Goal: Find specific page/section

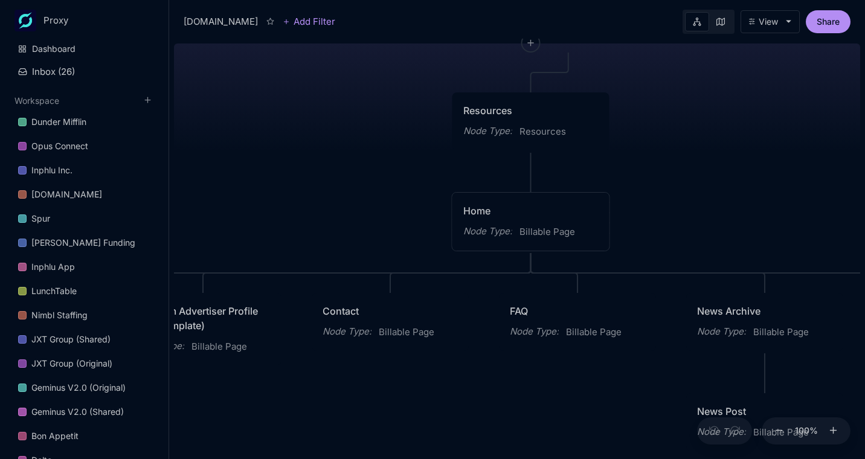
click at [546, 213] on div "Home" at bounding box center [530, 211] width 135 height 15
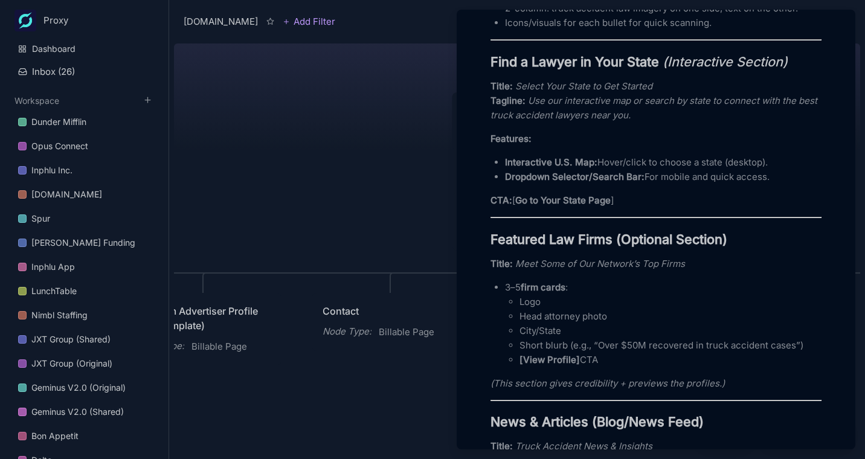
scroll to position [972, 0]
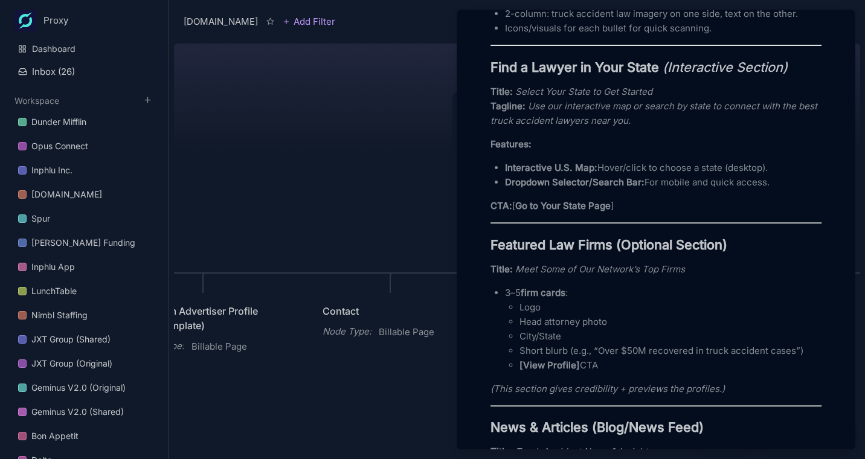
drag, startPoint x: 599, startPoint y: 277, endPoint x: 540, endPoint y: 275, distance: 59.2
click at [597, 253] on strong "Featured Law Firms (Optional Section)" at bounding box center [609, 245] width 237 height 16
drag, startPoint x: 536, startPoint y: 271, endPoint x: 470, endPoint y: 267, distance: 66.0
click at [470, 267] on div "Add Icon Add Cover Home Node Type Billable Page Status Empty Collaborators Unas…" at bounding box center [656, 239] width 389 height 2306
copy strong "Featured Law Firm"
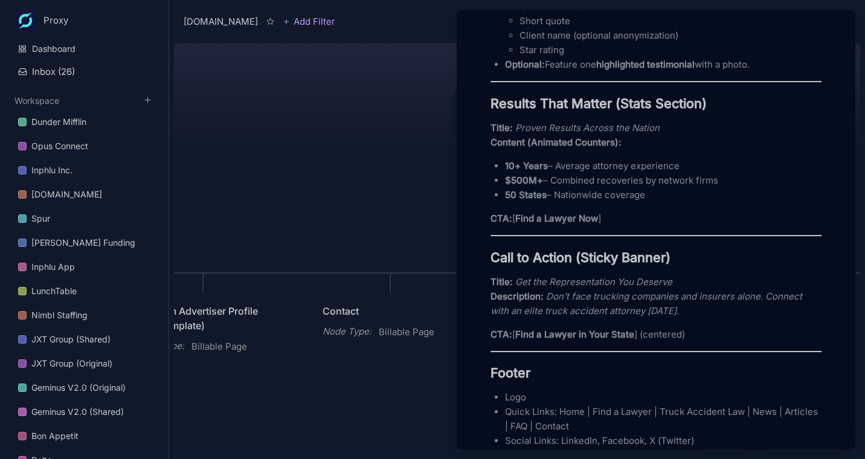
scroll to position [1625, 0]
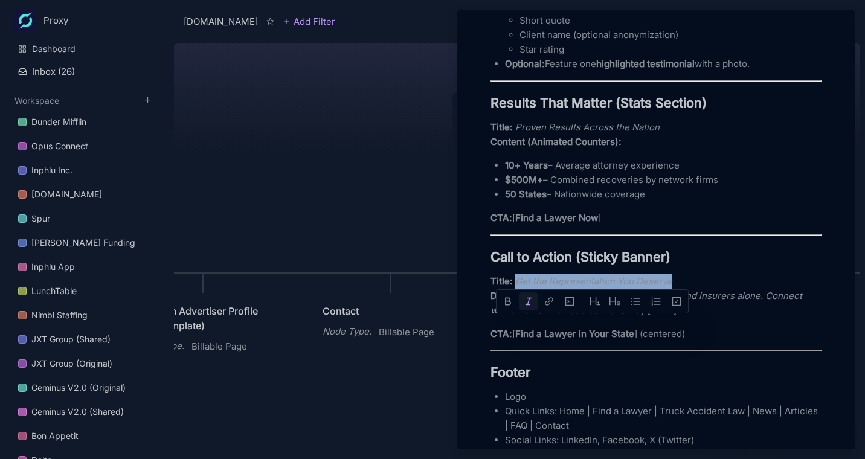
drag, startPoint x: 517, startPoint y: 323, endPoint x: 694, endPoint y: 324, distance: 177.0
click at [694, 318] on p "Title: Get the Representation You Deserve Description: Don’t face trucking comp…" at bounding box center [656, 296] width 331 height 44
copy em "Get the Representation You Deserve"
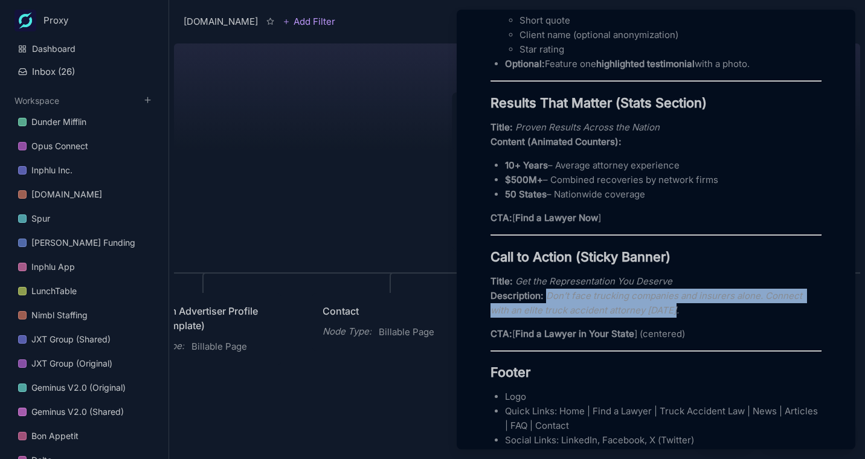
drag, startPoint x: 547, startPoint y: 341, endPoint x: 701, endPoint y: 350, distance: 153.7
click at [701, 318] on p "Title: Get the Representation You Deserve Description: Don’t face trucking comp…" at bounding box center [656, 296] width 331 height 44
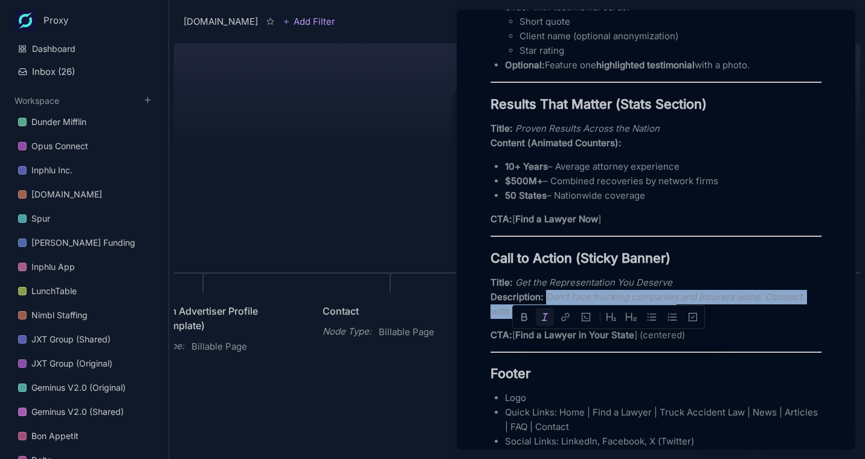
scroll to position [1622, 0]
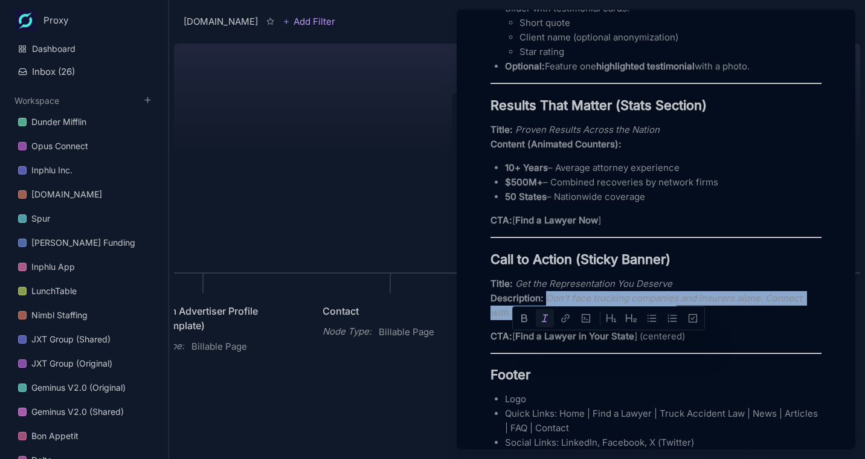
copy em "Don’t face trucking companies and insurers alone. Connect with an elite truck a…"
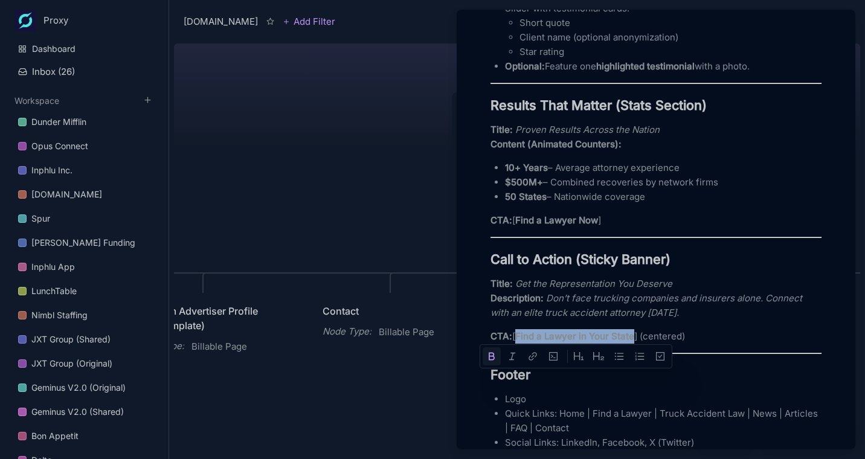
drag, startPoint x: 519, startPoint y: 380, endPoint x: 636, endPoint y: 379, distance: 116.6
click at [636, 344] on p "CTA: [ Find a Lawyer in Your State ] (centered)" at bounding box center [656, 336] width 331 height 15
copy strong "Find a Lawyer in Your State"
